Goal: Complete application form

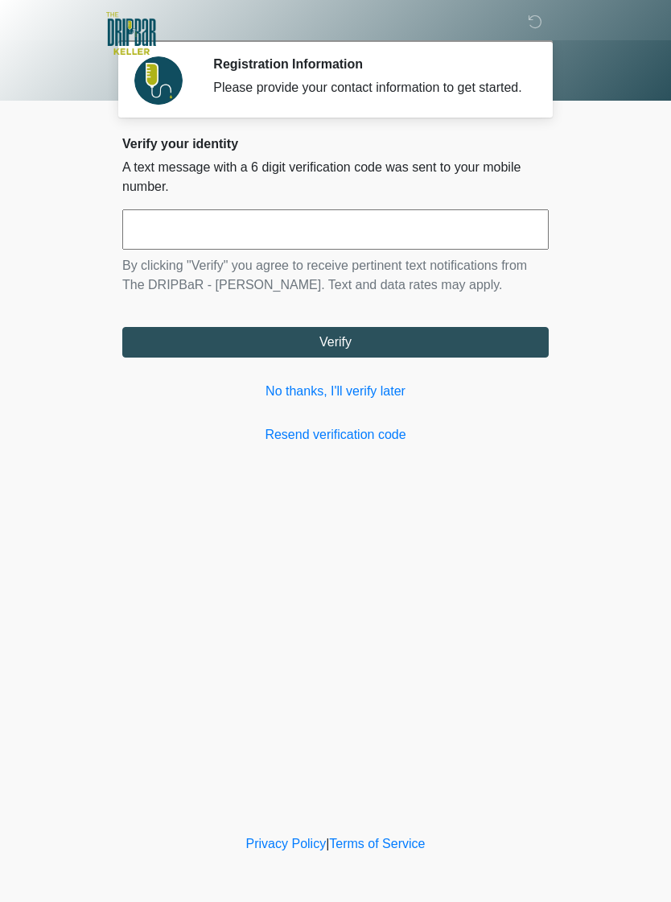
click at [512, 237] on input "text" at bounding box center [335, 229] width 427 height 40
type input "******"
click at [507, 353] on button "Verify" at bounding box center [335, 342] width 427 height 31
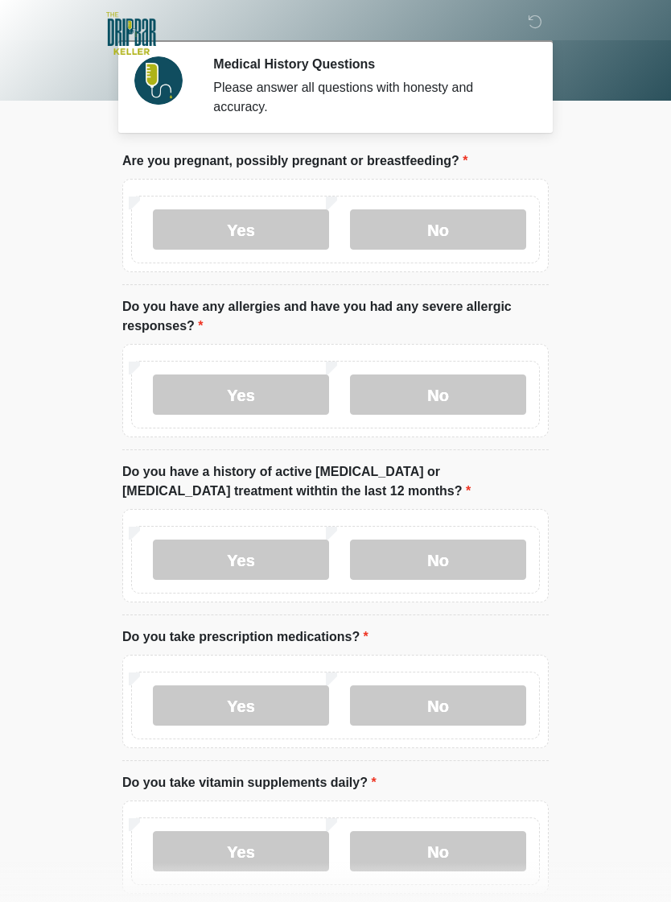
click at [406, 231] on label "No" at bounding box center [438, 229] width 176 height 40
click at [489, 397] on label "No" at bounding box center [438, 394] width 176 height 40
click at [210, 412] on label "Yes" at bounding box center [241, 394] width 176 height 40
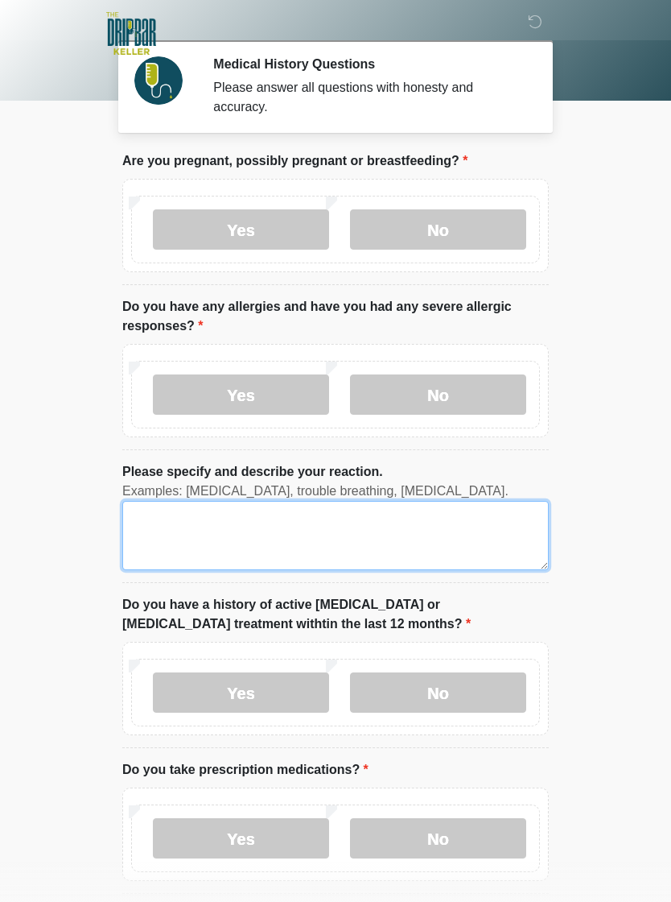
click at [179, 540] on textarea "Please specify and describe your reaction." at bounding box center [335, 535] width 427 height 69
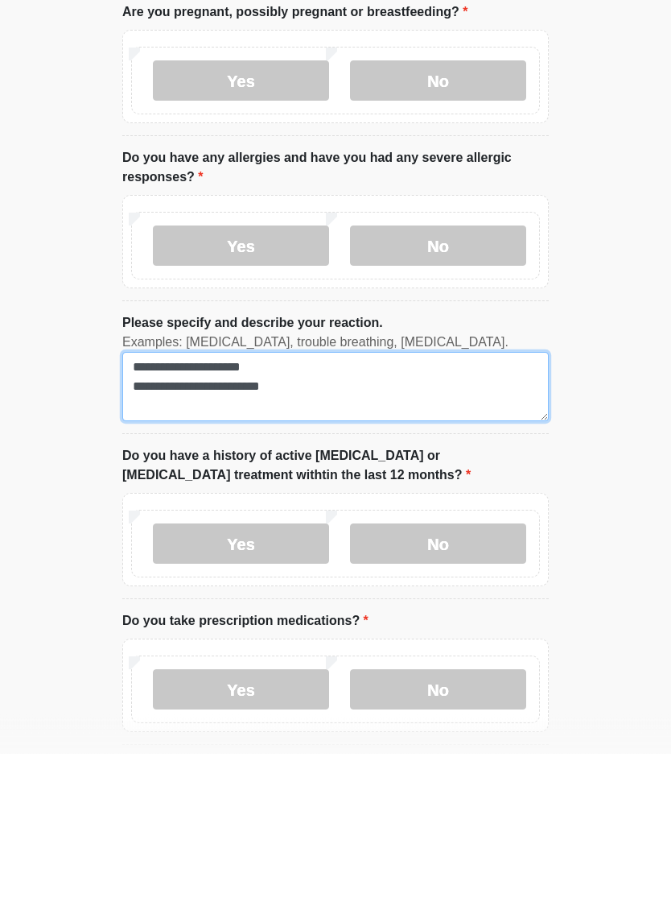
type textarea "**********"
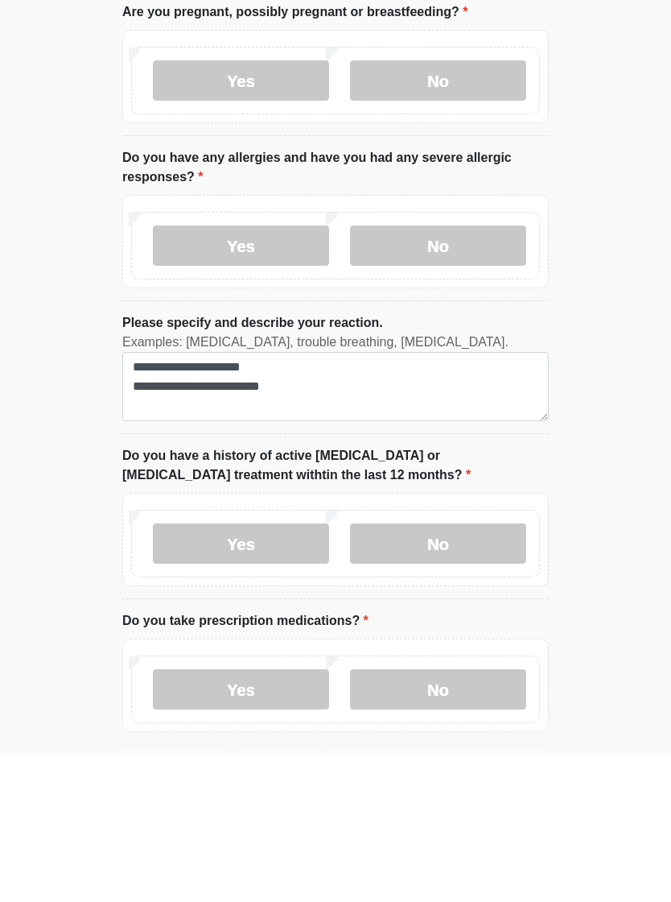
click at [482, 672] on label "No" at bounding box center [438, 692] width 176 height 40
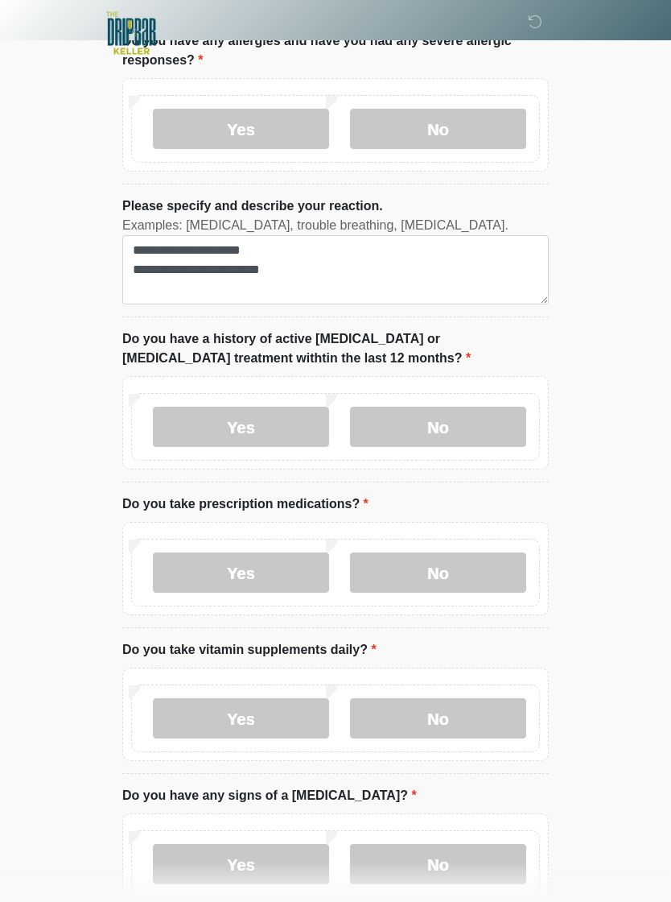
click at [488, 567] on label "No" at bounding box center [438, 573] width 176 height 40
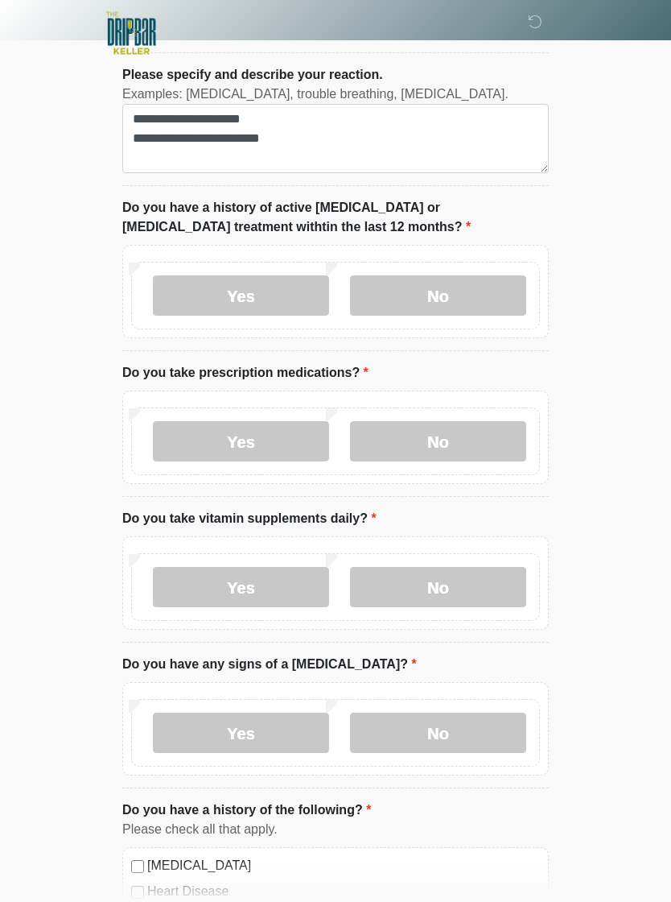
click at [188, 582] on label "Yes" at bounding box center [241, 587] width 176 height 40
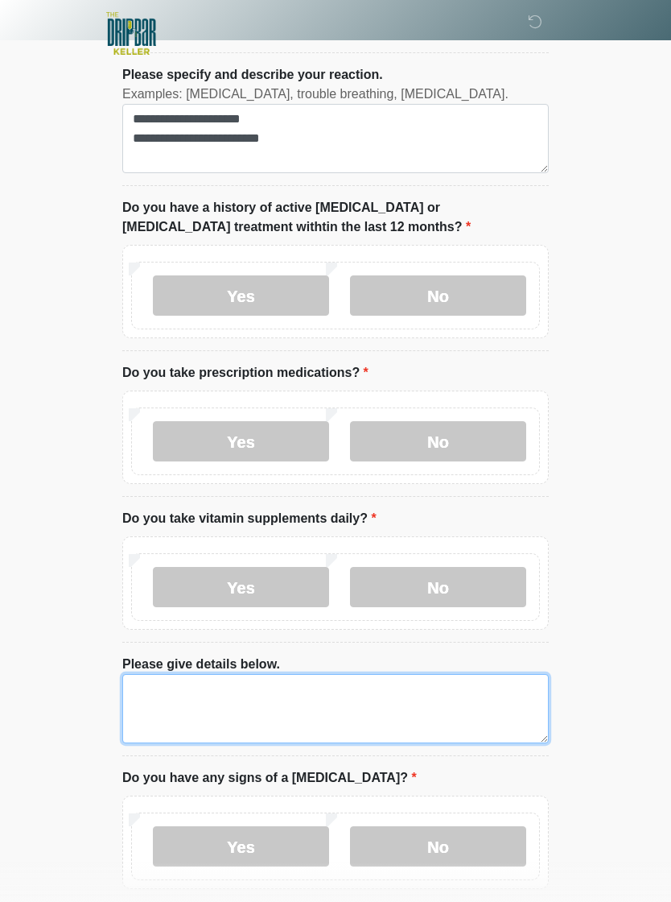
click at [172, 693] on textarea "Please give details below." at bounding box center [335, 708] width 427 height 69
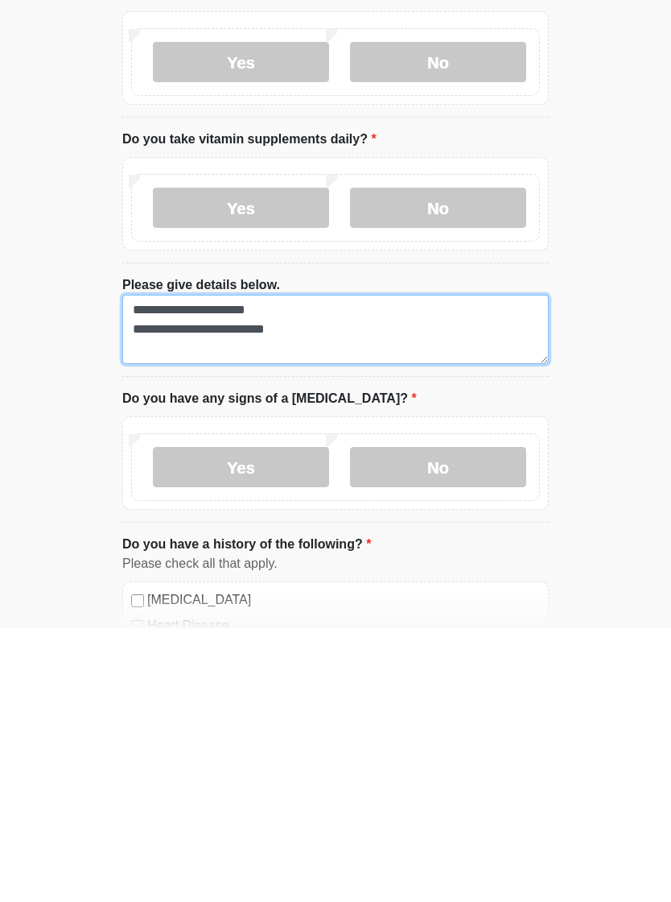
type textarea "**********"
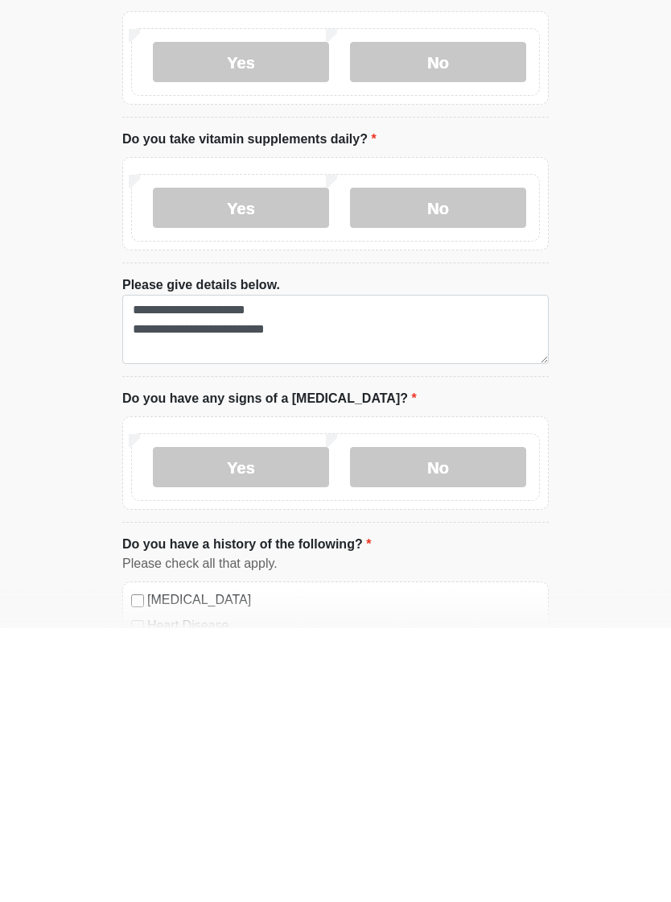
click at [477, 720] on label "No" at bounding box center [438, 740] width 176 height 40
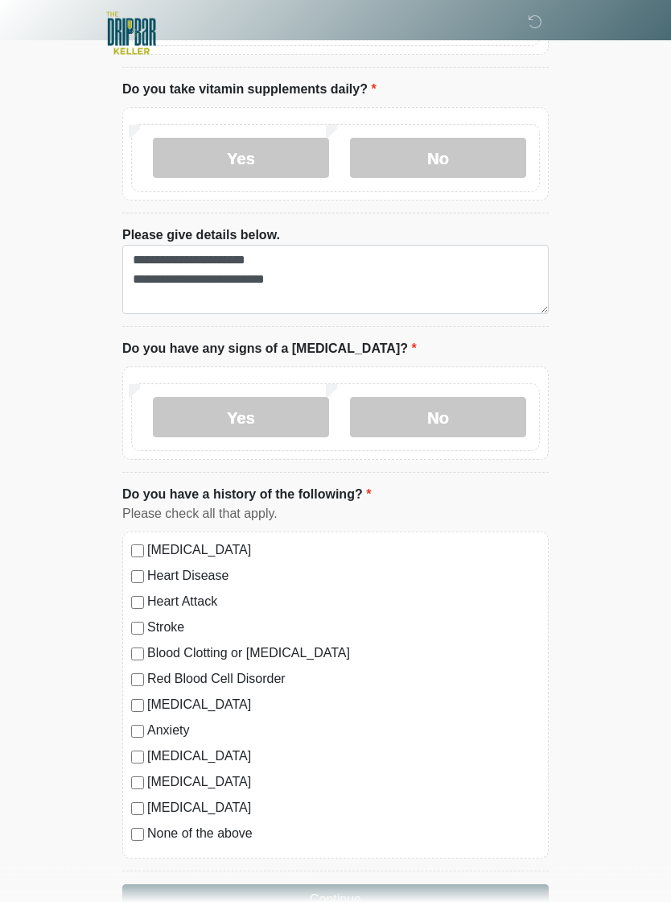
scroll to position [897, 0]
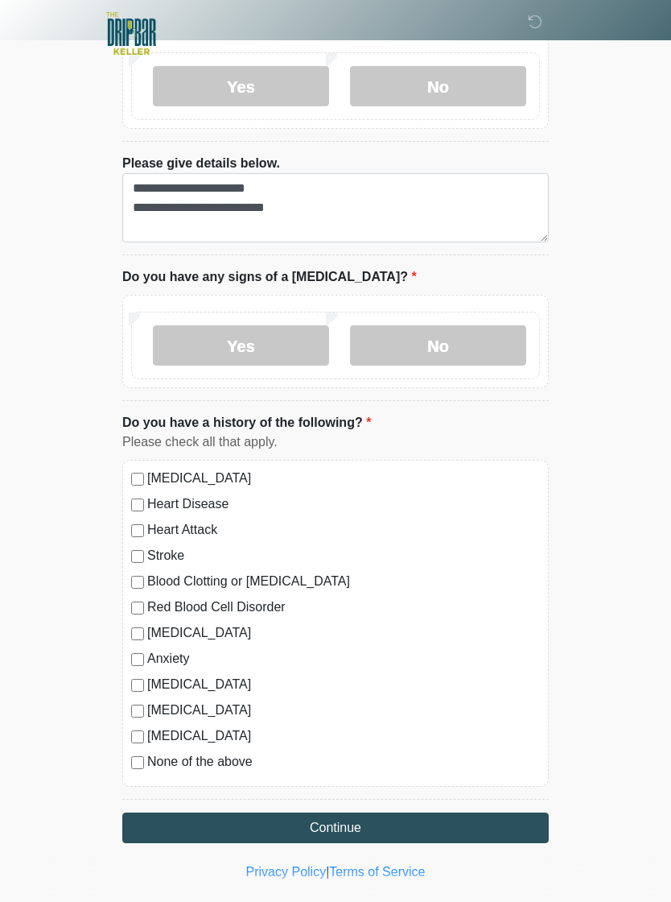
click at [159, 823] on button "Continue" at bounding box center [335, 827] width 427 height 31
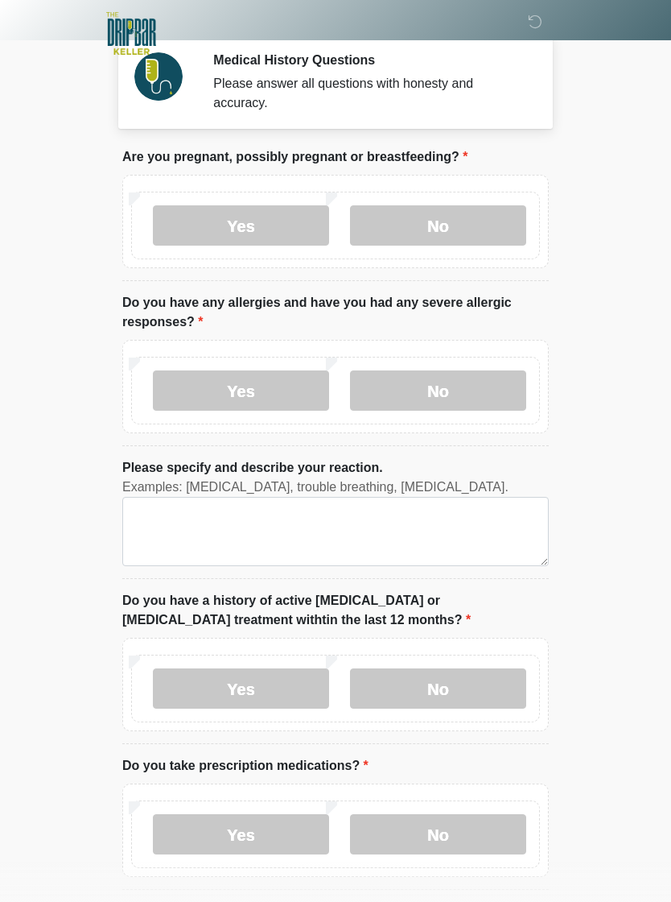
scroll to position [0, 0]
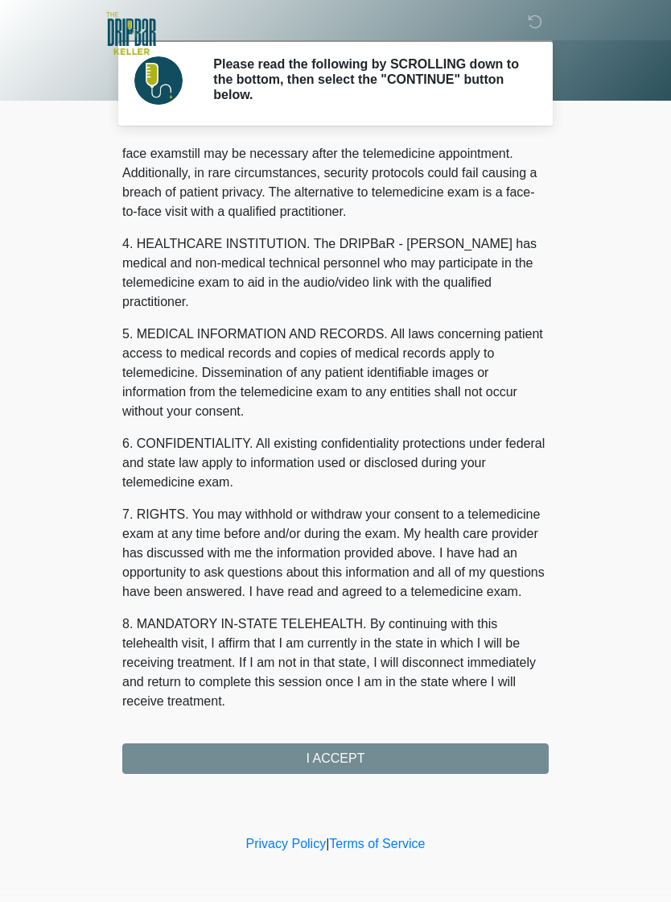
click at [165, 760] on div "1. PURPOSE. The purpose of this form is to obtain your consent for a telemedici…" at bounding box center [335, 458] width 427 height 629
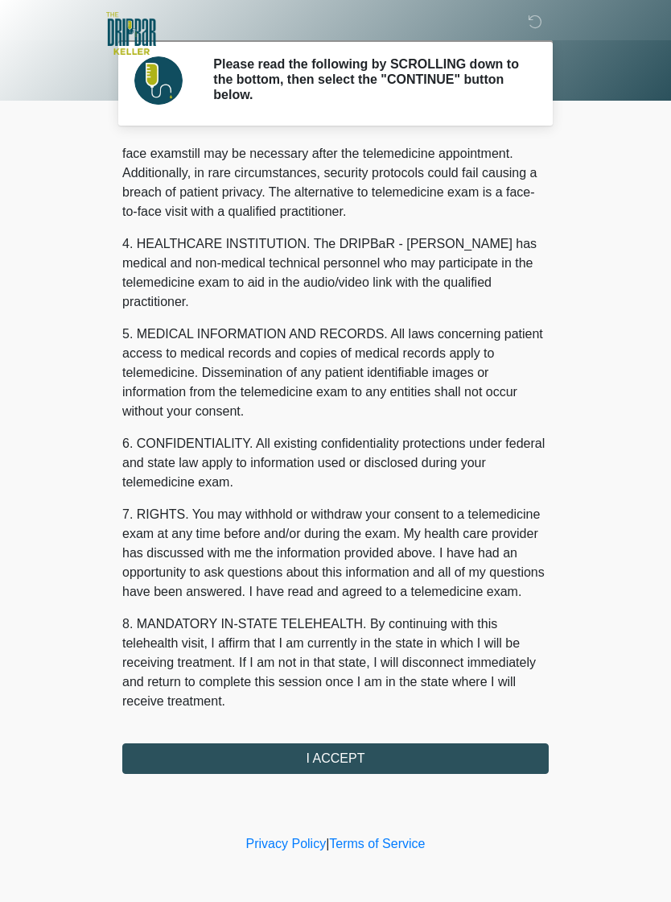
click at [184, 757] on button "I ACCEPT" at bounding box center [335, 758] width 427 height 31
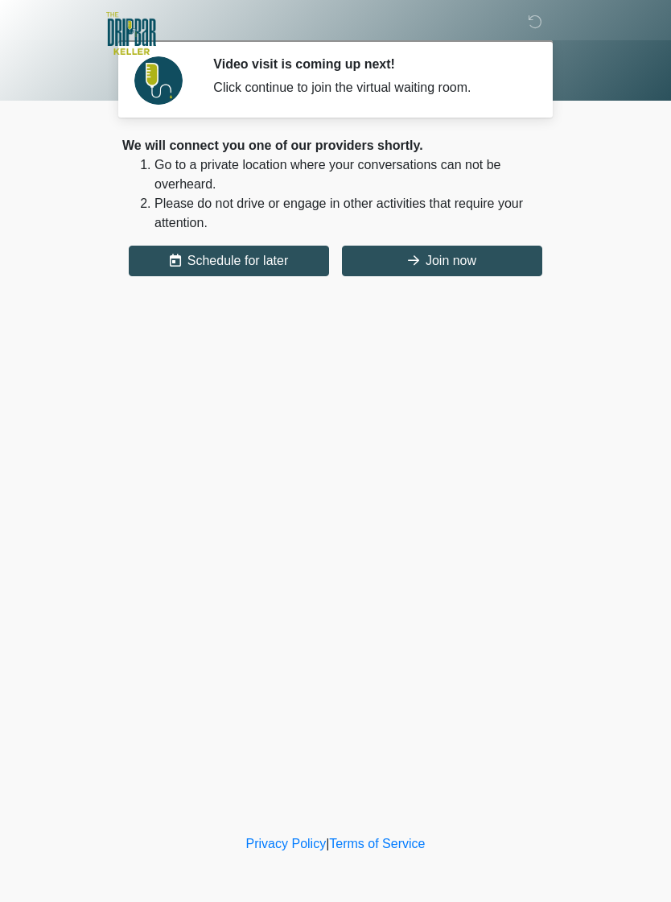
click at [503, 262] on button "Join now" at bounding box center [442, 261] width 200 height 31
